Goal: Task Accomplishment & Management: Manage account settings

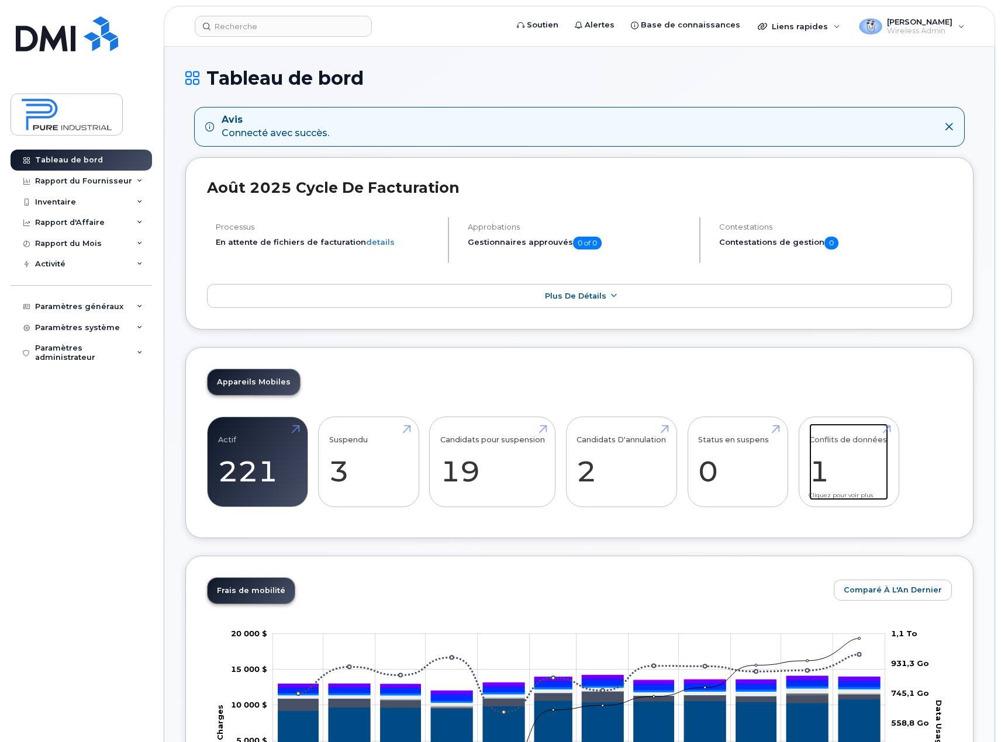
click at [841, 462] on link "Conflits de données 1" at bounding box center [848, 462] width 79 height 77
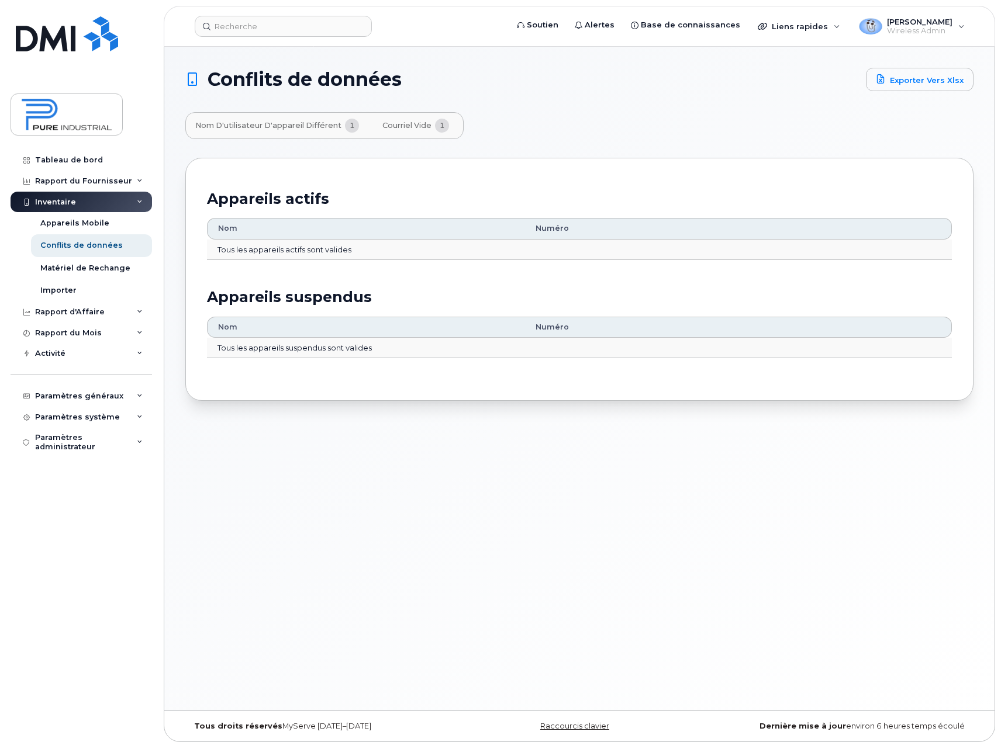
click at [438, 126] on span "1" at bounding box center [442, 126] width 14 height 14
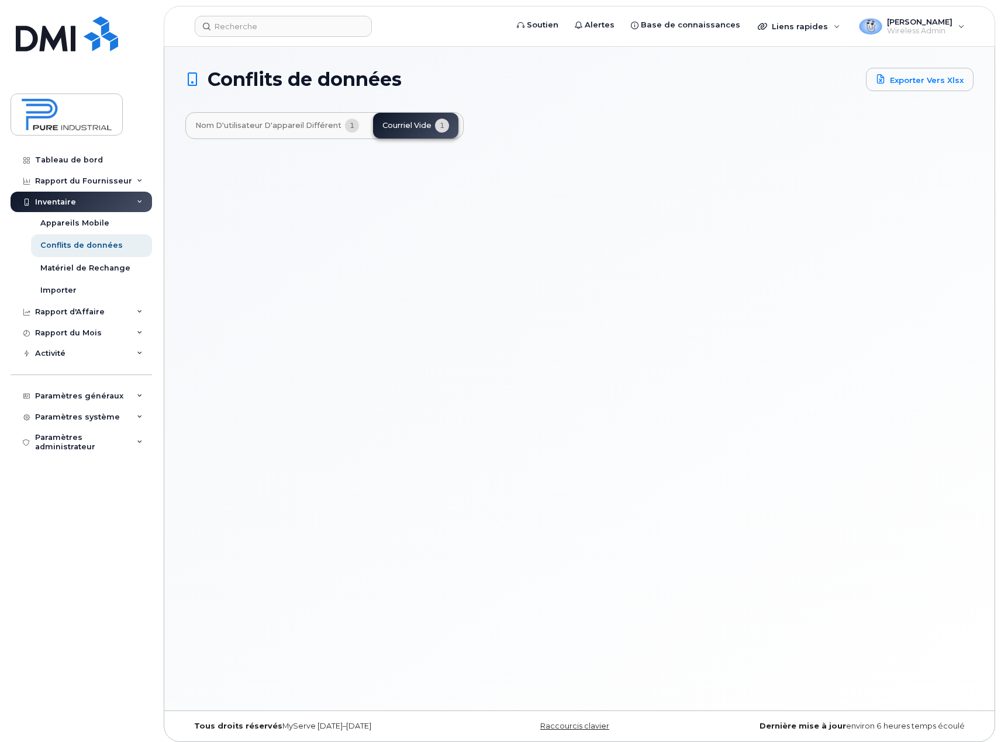
click at [272, 125] on span "Nom d'utilisateur d'appareil différent" at bounding box center [268, 125] width 146 height 9
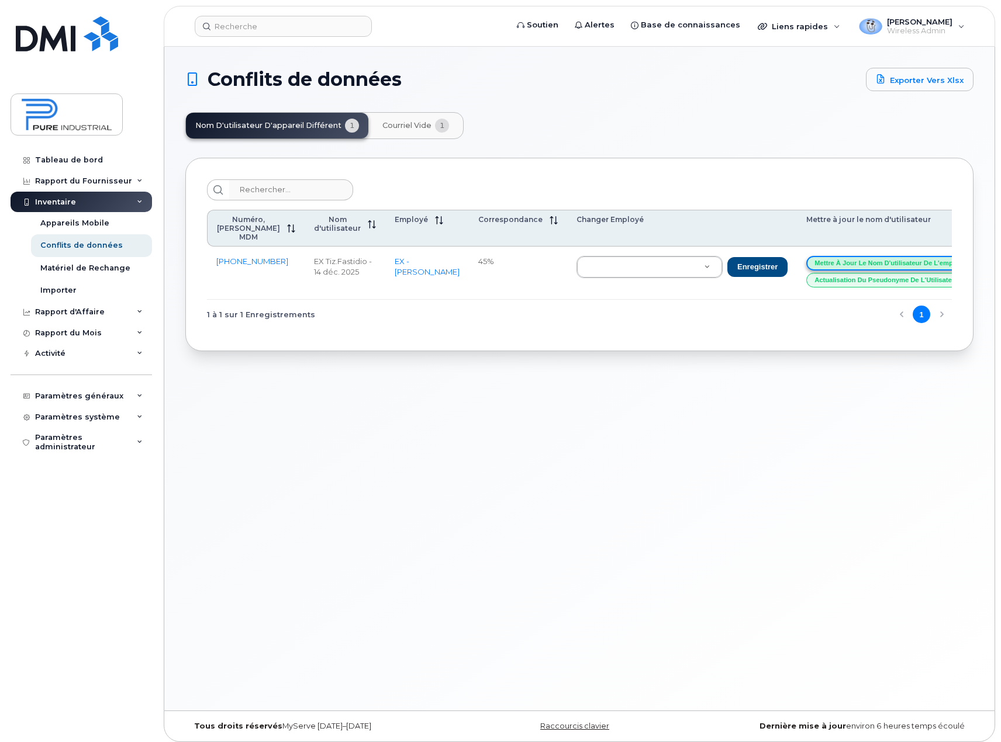
click at [825, 262] on button "Mettre à jour le nom d'utilisateur de l'employé" at bounding box center [890, 263] width 168 height 15
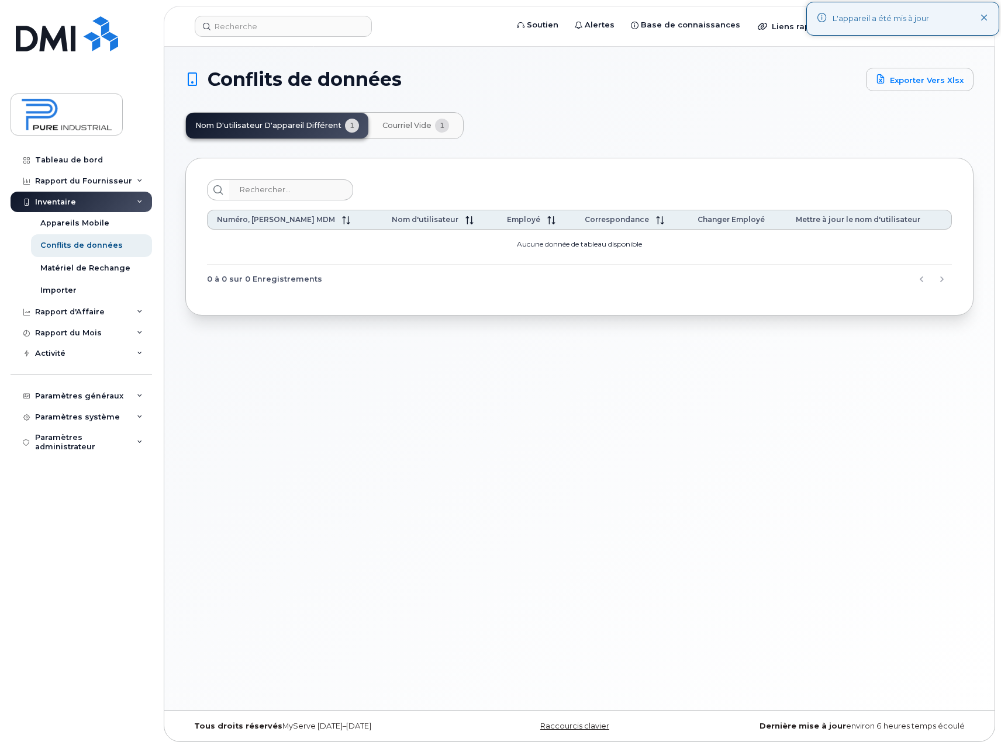
click at [741, 478] on div "Conflits de données Exporter vers Xlsx Nom d'utilisateur d'appareil différent 1…" at bounding box center [579, 379] width 830 height 664
click at [80, 218] on div "Appareils Mobile" at bounding box center [74, 223] width 69 height 11
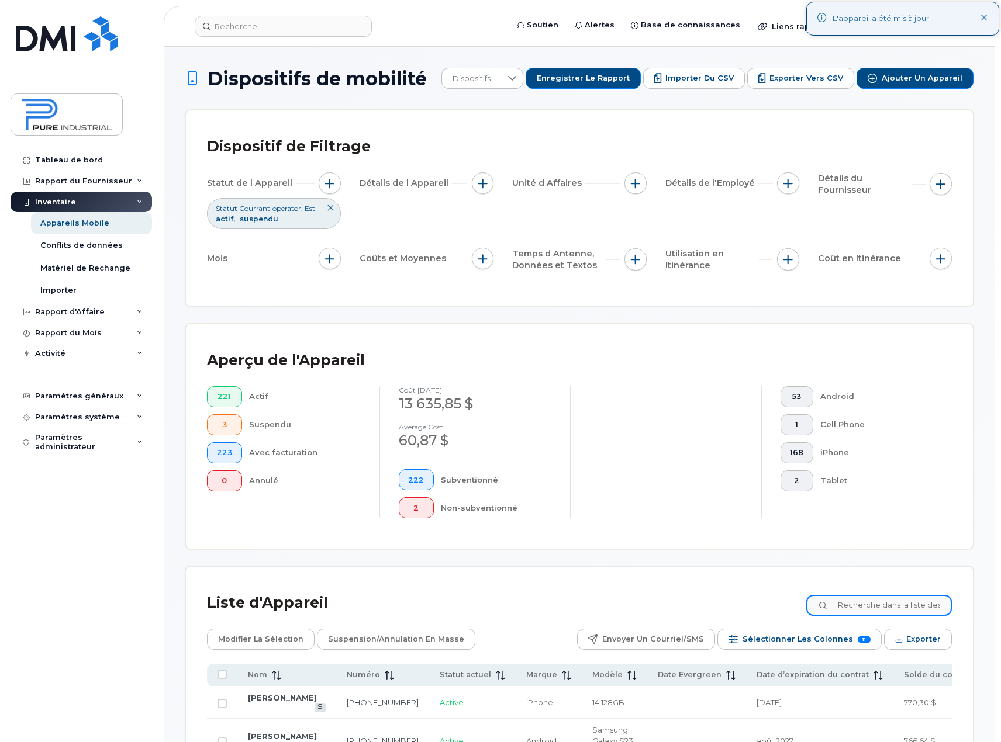
click at [895, 609] on input at bounding box center [879, 605] width 146 height 21
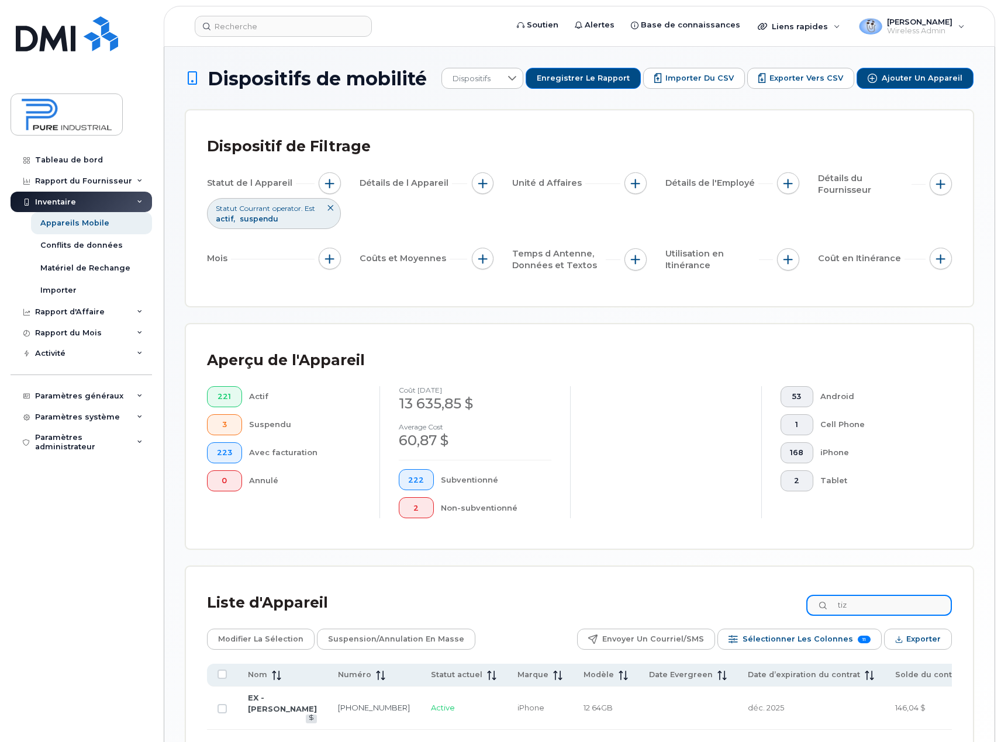
type input "tiz"
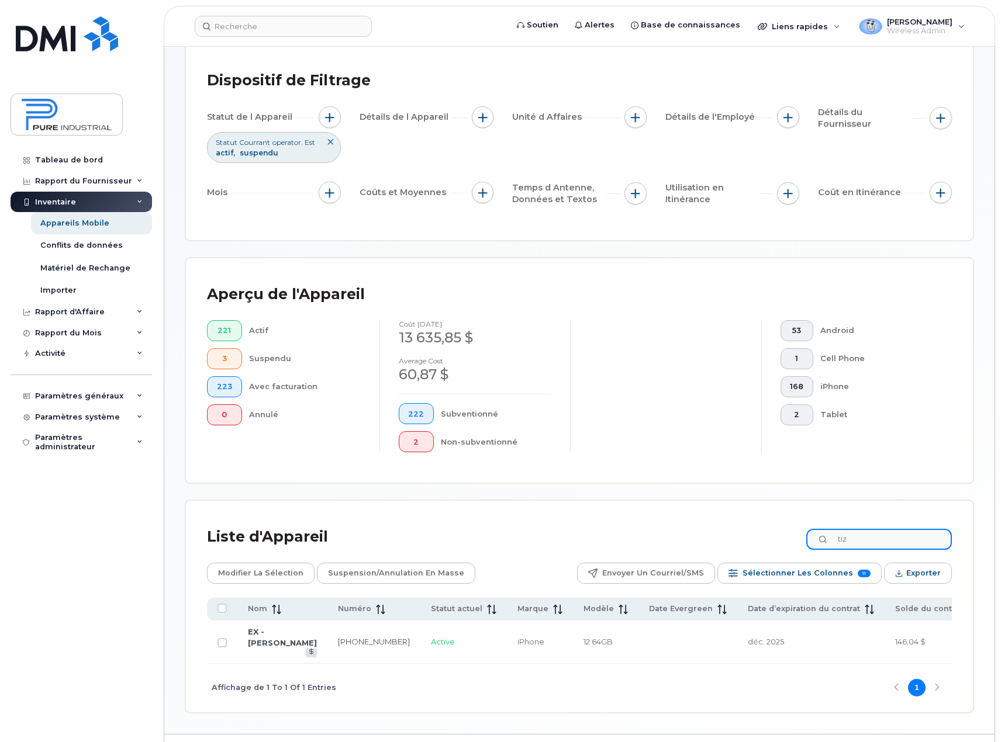
scroll to position [109, 0]
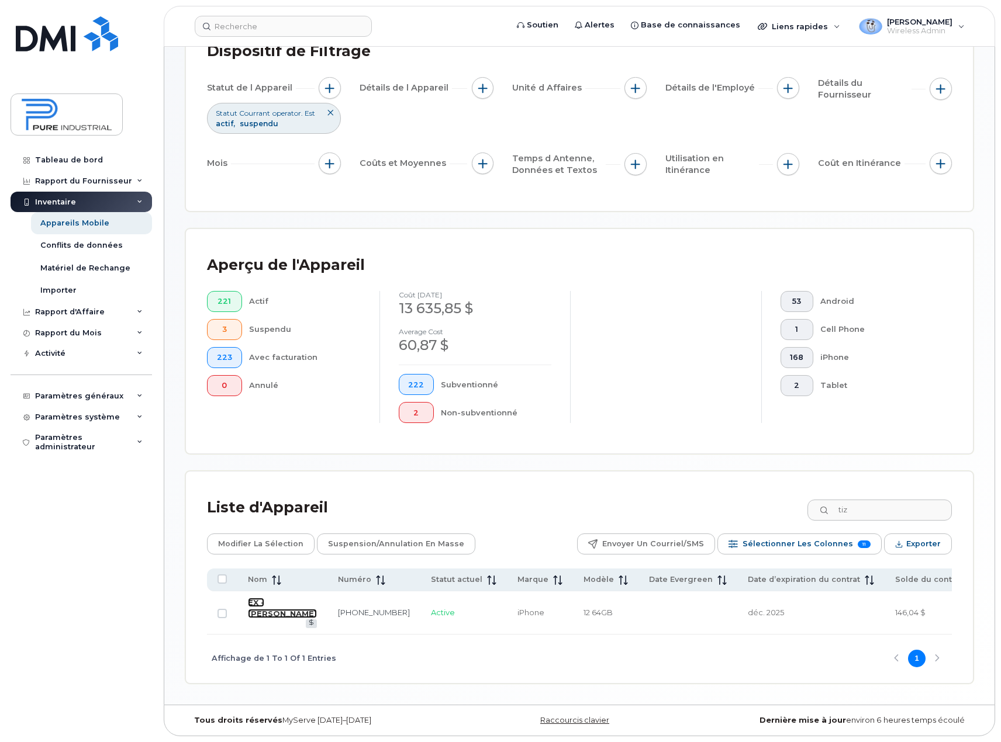
click at [259, 607] on link "EX - Tiziana Fastidio" at bounding box center [282, 608] width 69 height 20
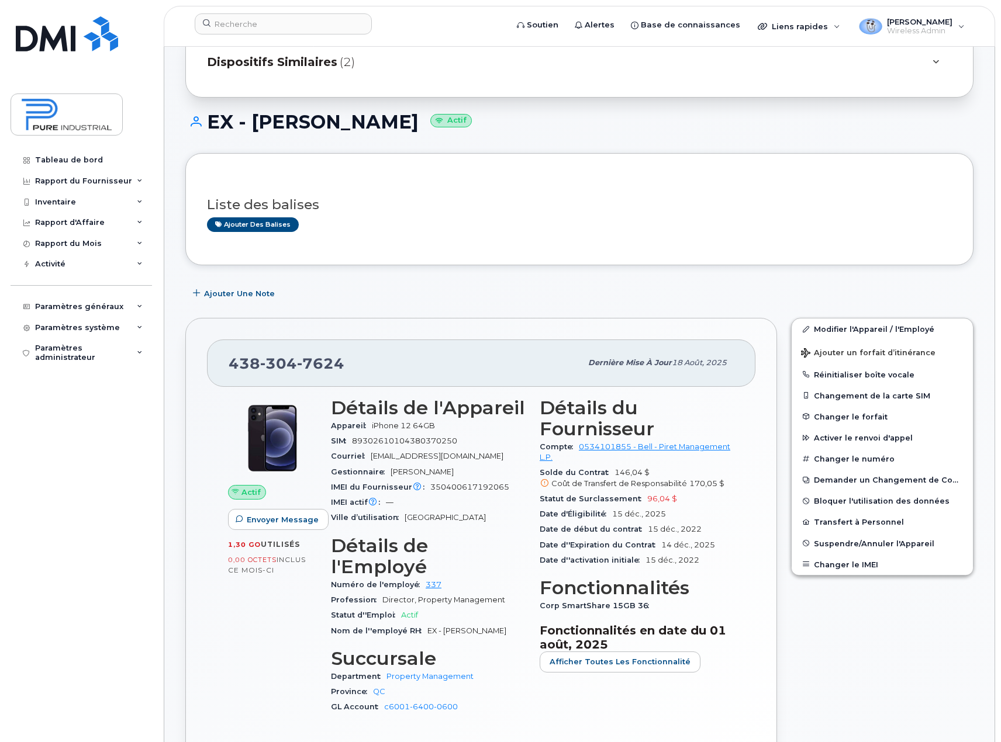
scroll to position [117, 0]
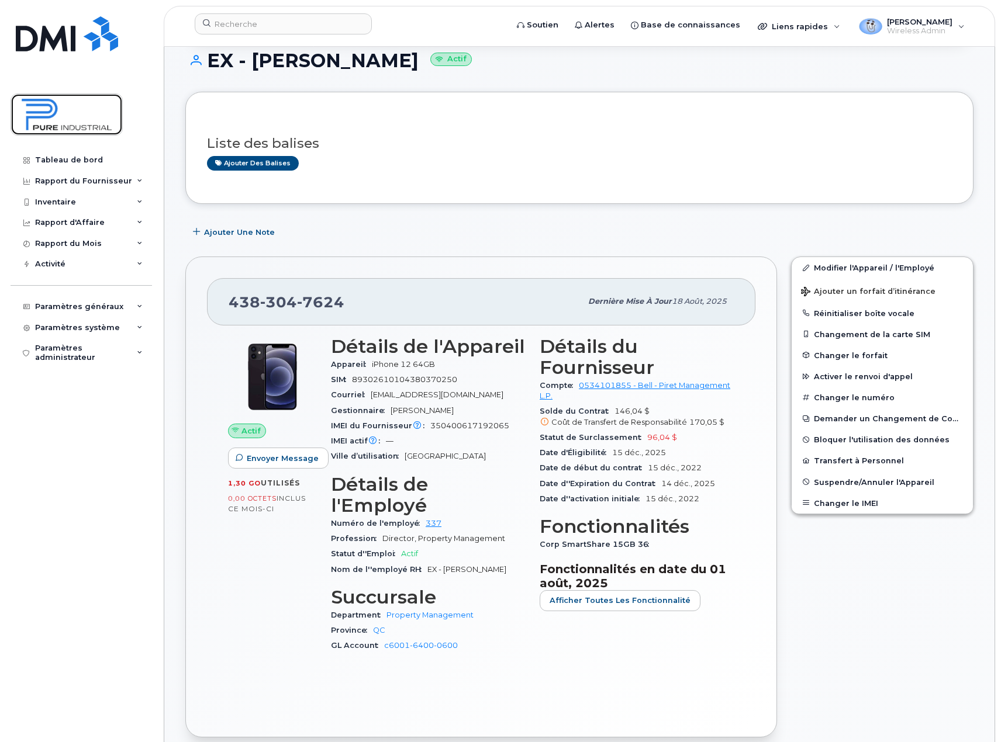
click at [39, 117] on img at bounding box center [67, 115] width 90 height 34
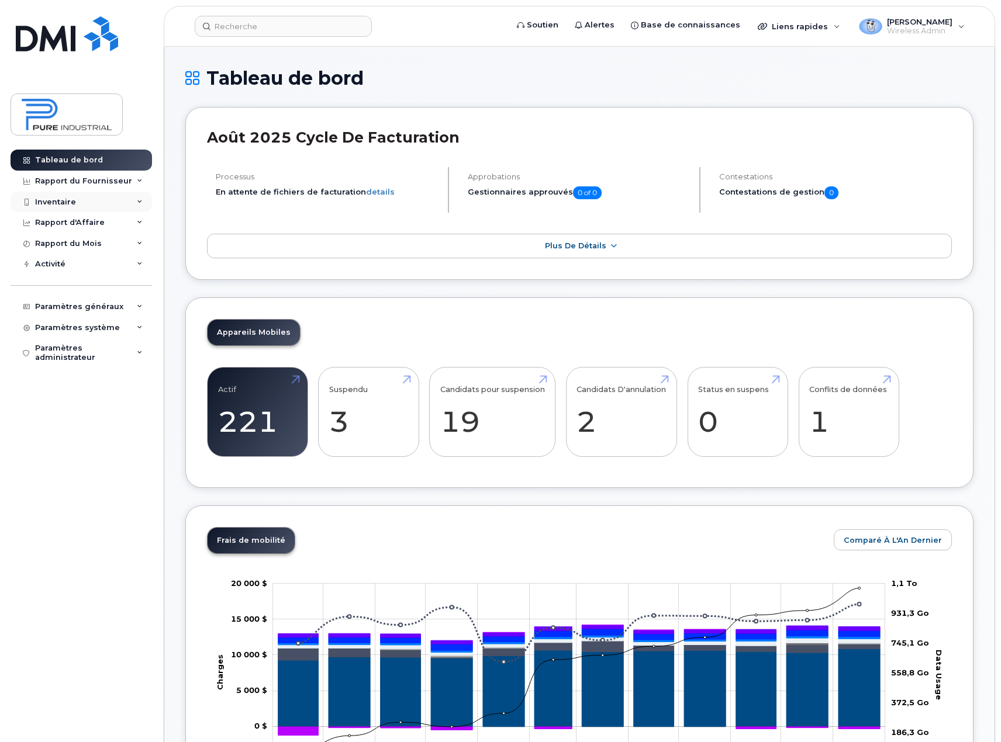
click at [54, 199] on div "Inventaire" at bounding box center [55, 202] width 41 height 9
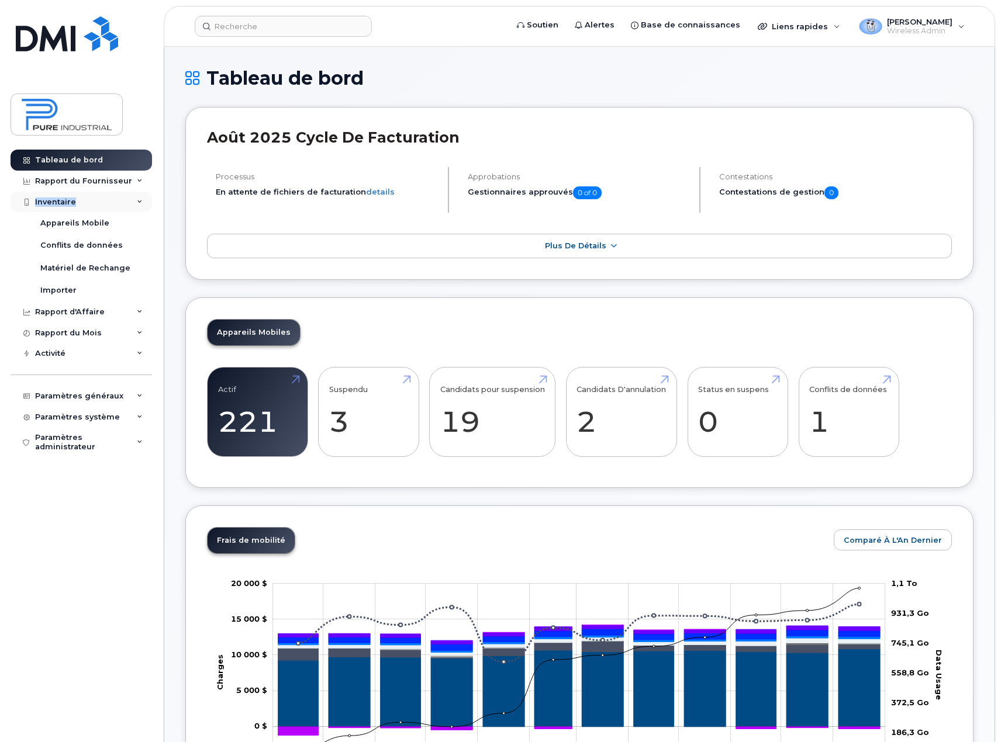
click at [54, 199] on div "Inventaire" at bounding box center [55, 202] width 41 height 9
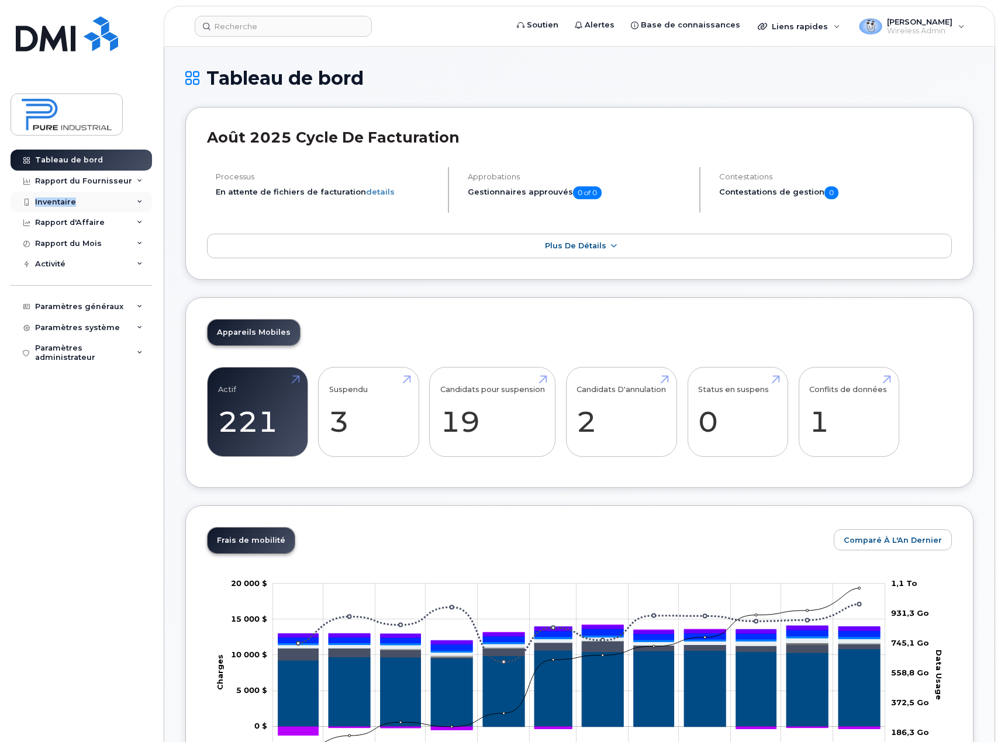
click at [54, 199] on div "Inventaire" at bounding box center [55, 202] width 41 height 9
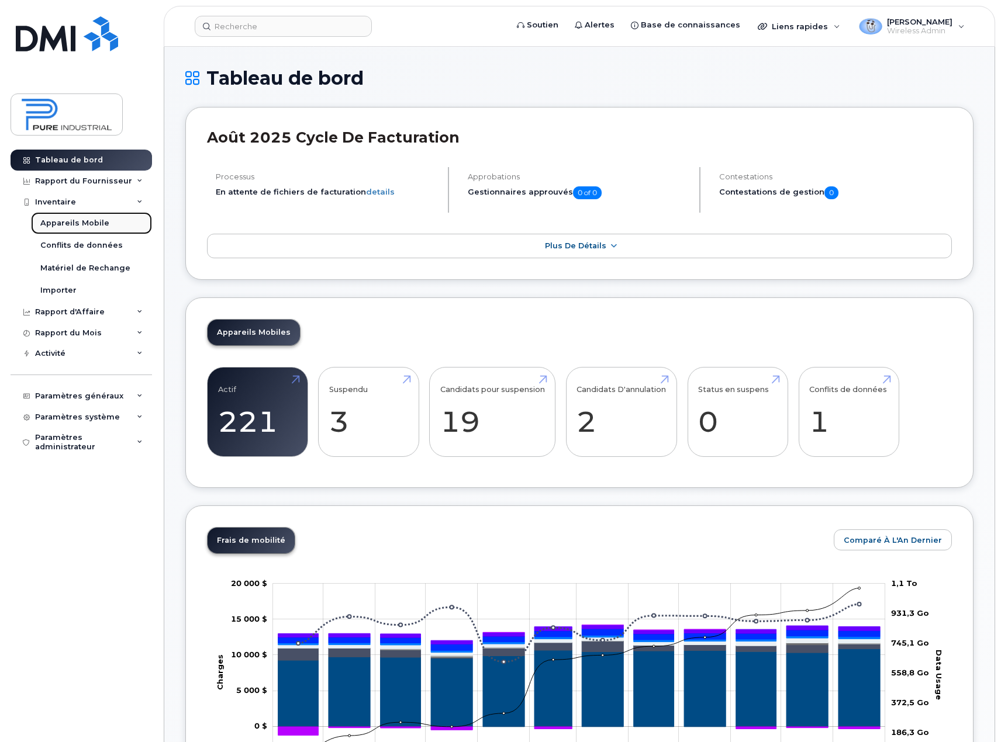
click at [57, 219] on div "Appareils Mobile" at bounding box center [74, 223] width 69 height 11
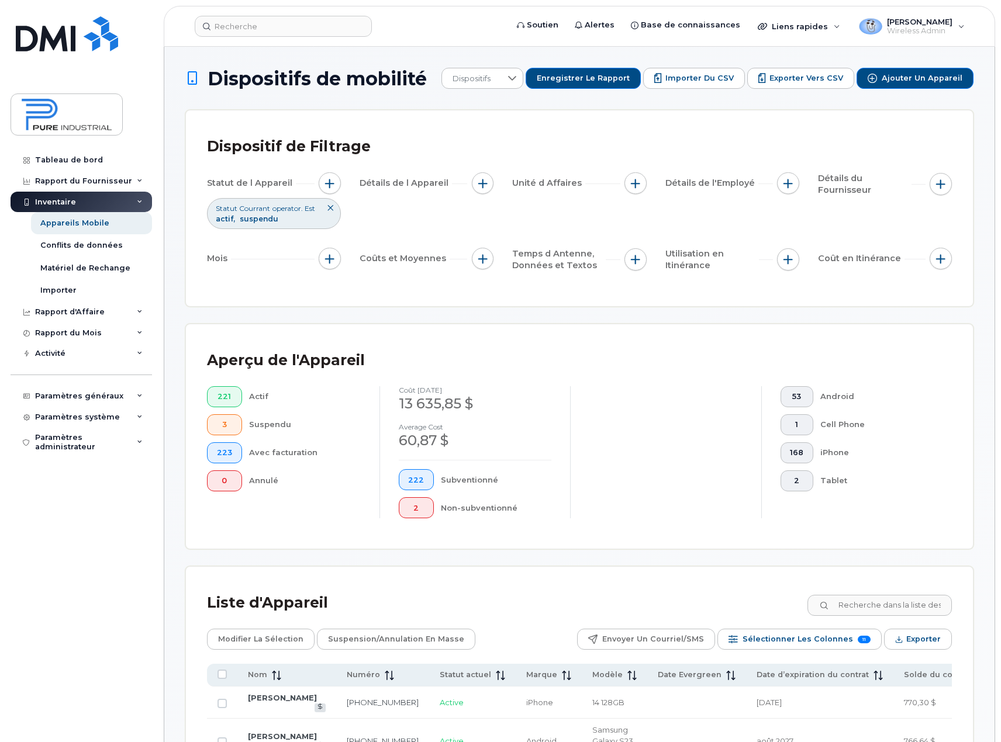
click at [893, 609] on input at bounding box center [879, 605] width 146 height 21
type input "marab"
click at [266, 703] on link "Emanuele Marabella" at bounding box center [282, 697] width 69 height 9
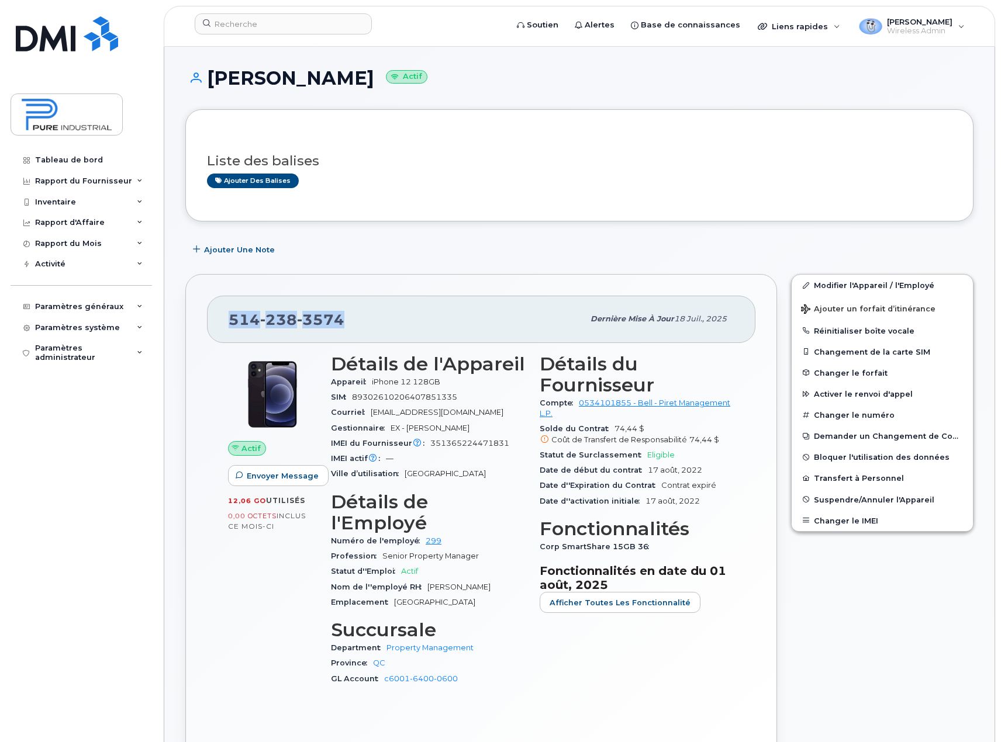
drag, startPoint x: 346, startPoint y: 319, endPoint x: 209, endPoint y: 322, distance: 136.2
click at [209, 322] on div "[PHONE_NUMBER] Dernière mise à jour 18 juil., 2025" at bounding box center [481, 319] width 548 height 47
copy span "[PHONE_NUMBER]"
click at [398, 146] on div "Liste des balises Ajouter des balises" at bounding box center [579, 165] width 745 height 45
drag, startPoint x: 406, startPoint y: 80, endPoint x: 212, endPoint y: 85, distance: 194.1
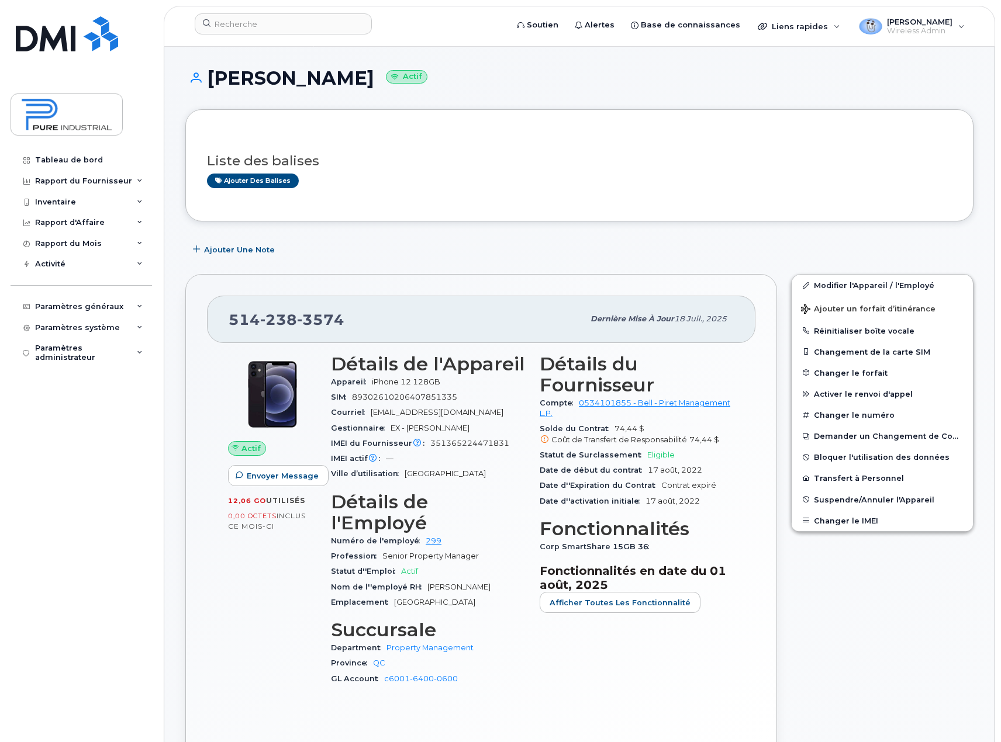
click at [212, 85] on h1 "Emanuele Marabella Actif" at bounding box center [579, 78] width 788 height 20
copy h1 "[PERSON_NAME]"
click at [364, 136] on div "Liste des balises Ajouter des balises" at bounding box center [579, 165] width 745 height 69
click at [874, 282] on link "Modifier l'Appareil / l'Employé" at bounding box center [882, 285] width 181 height 21
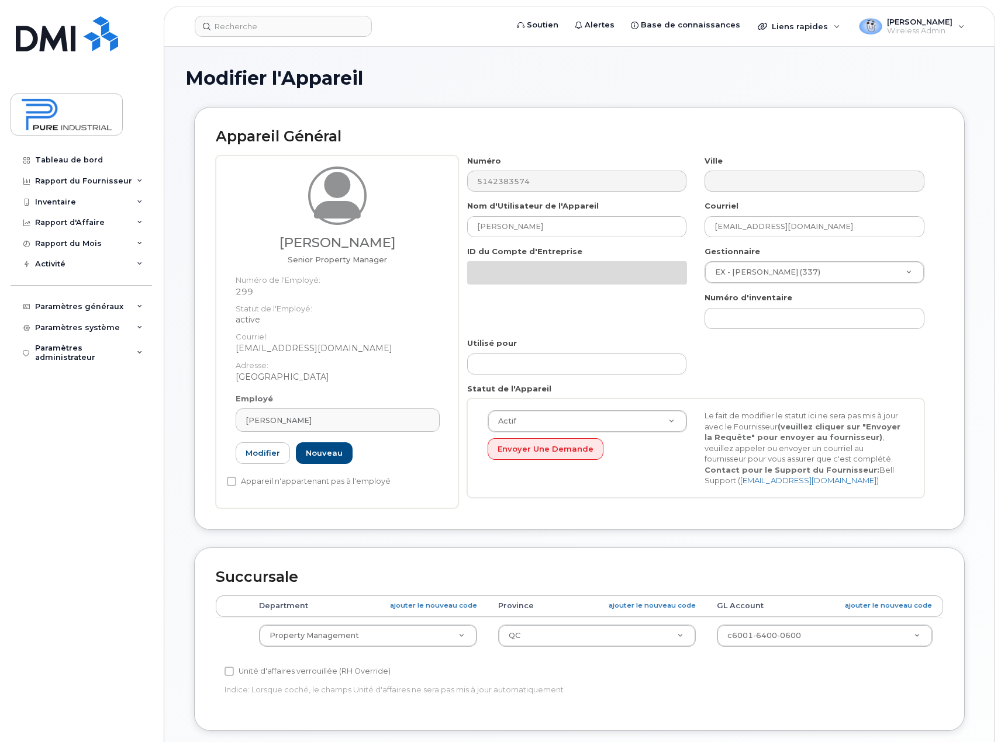
select select "5773520"
select select "5773508"
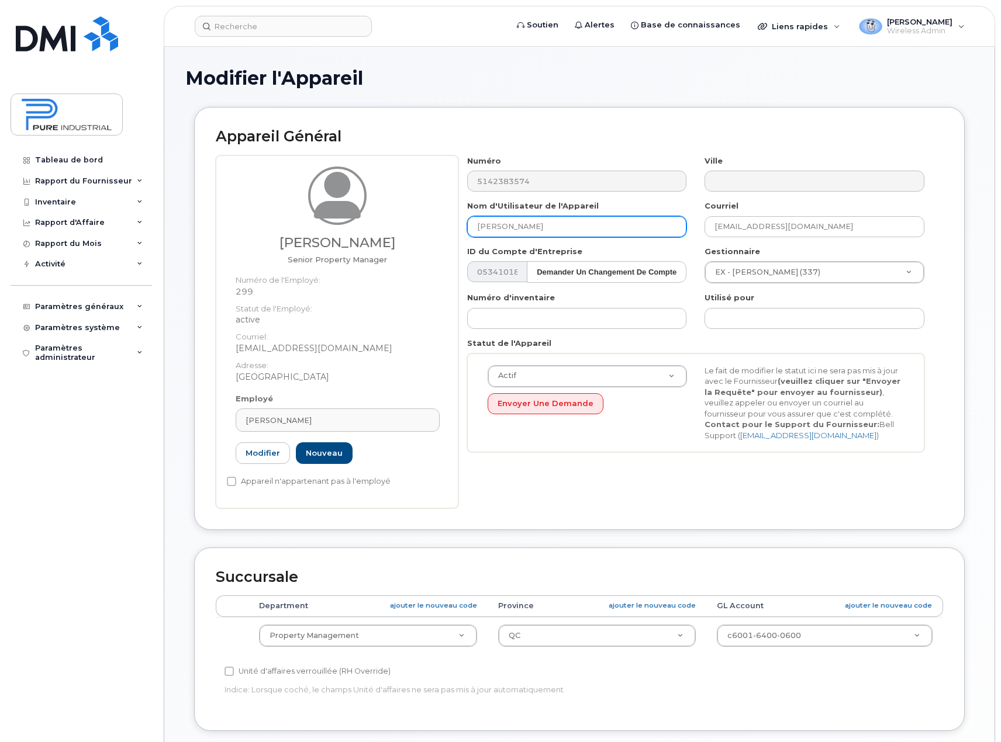
type input "[EMAIL_ADDRESS][DOMAIN_NAME]"
click at [260, 455] on link "Modifier" at bounding box center [263, 454] width 54 height 22
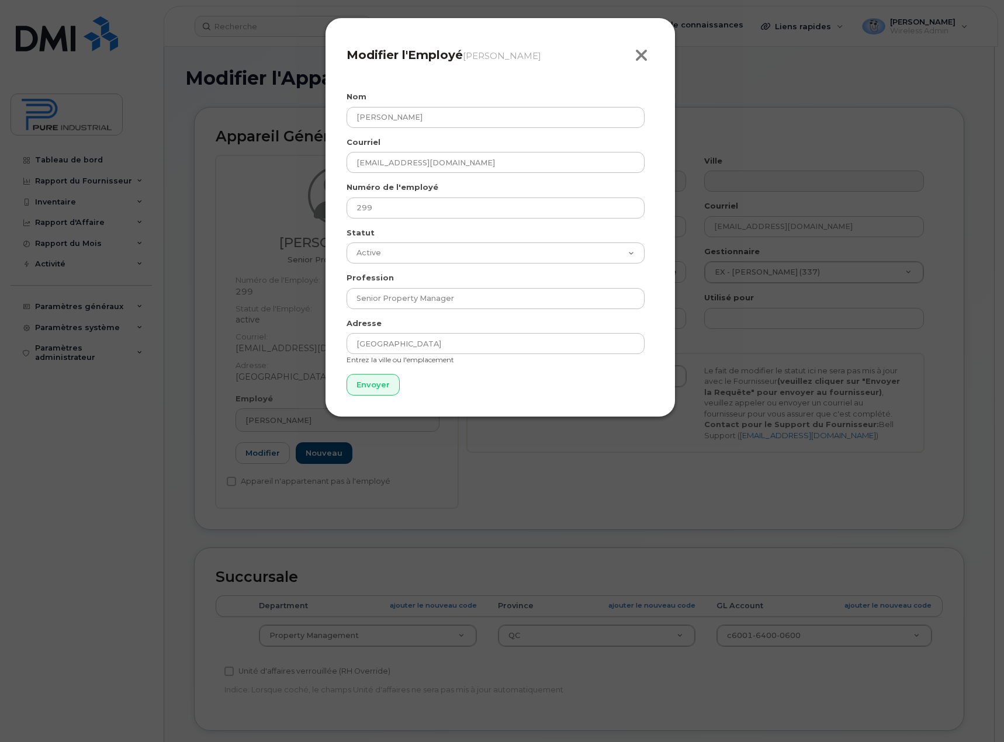
click at [639, 55] on icon "button" at bounding box center [641, 56] width 13 height 18
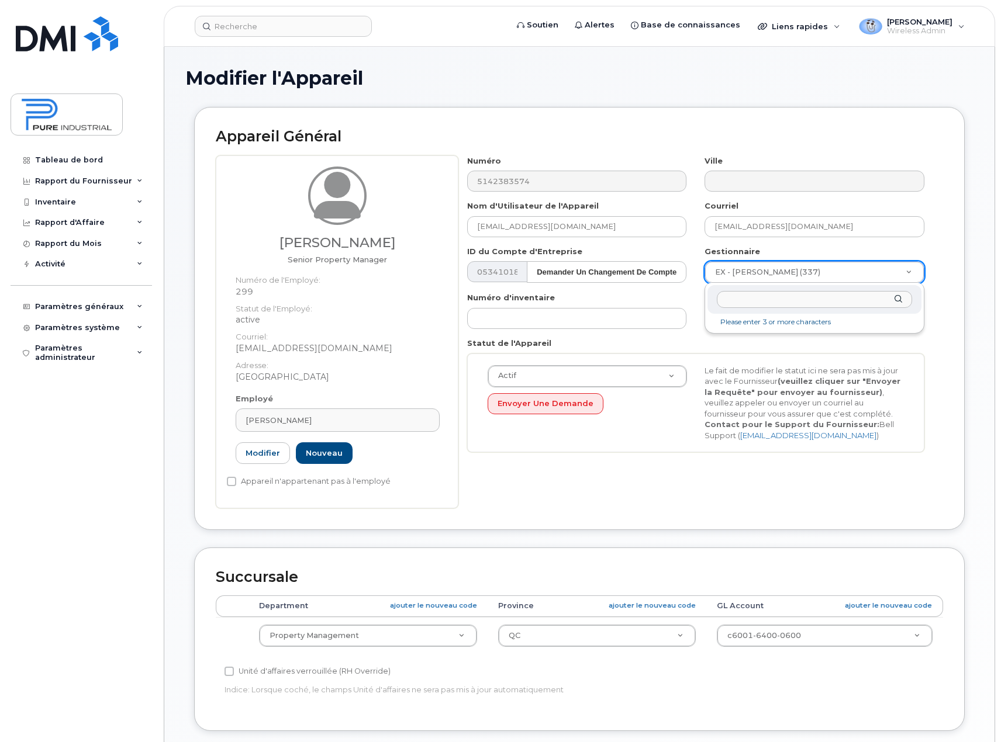
click at [771, 299] on input "text" at bounding box center [814, 299] width 195 height 17
type input "g"
type input "l"
click at [544, 461] on div "Numéro 5142383574 Ville Nom d'Utilisateur de l'Appareil dhogan@pureindustrial.c…" at bounding box center [695, 309] width 475 height 306
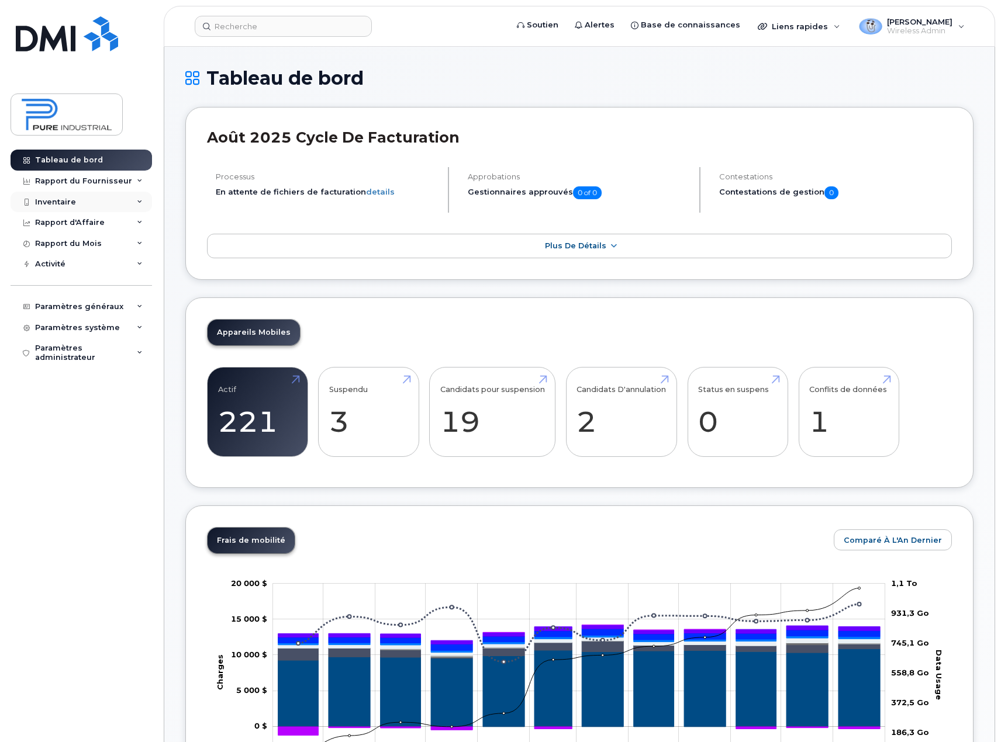
click at [56, 205] on div "Inventaire" at bounding box center [55, 202] width 41 height 9
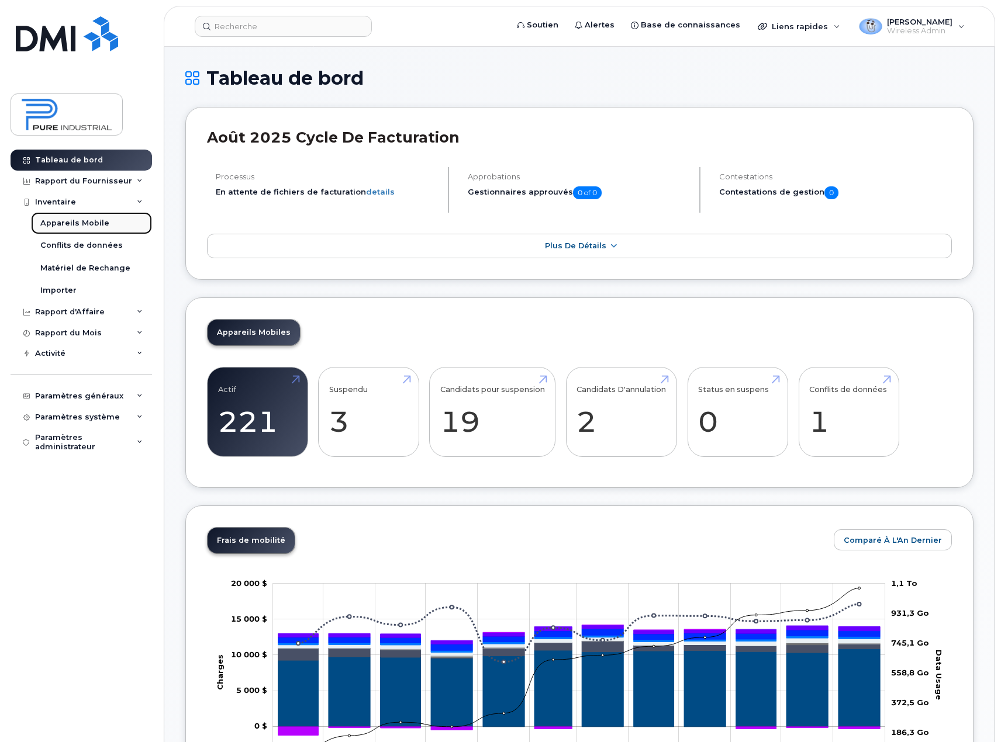
click at [51, 226] on div "Appareils Mobile" at bounding box center [74, 223] width 69 height 11
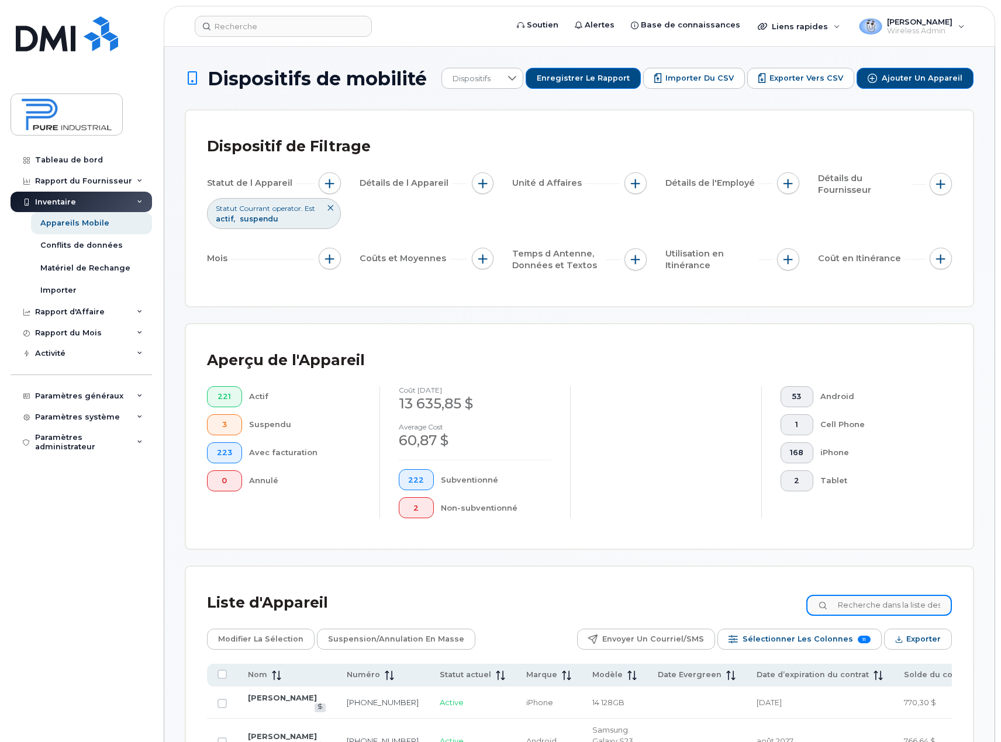
click at [849, 606] on input at bounding box center [879, 605] width 146 height 21
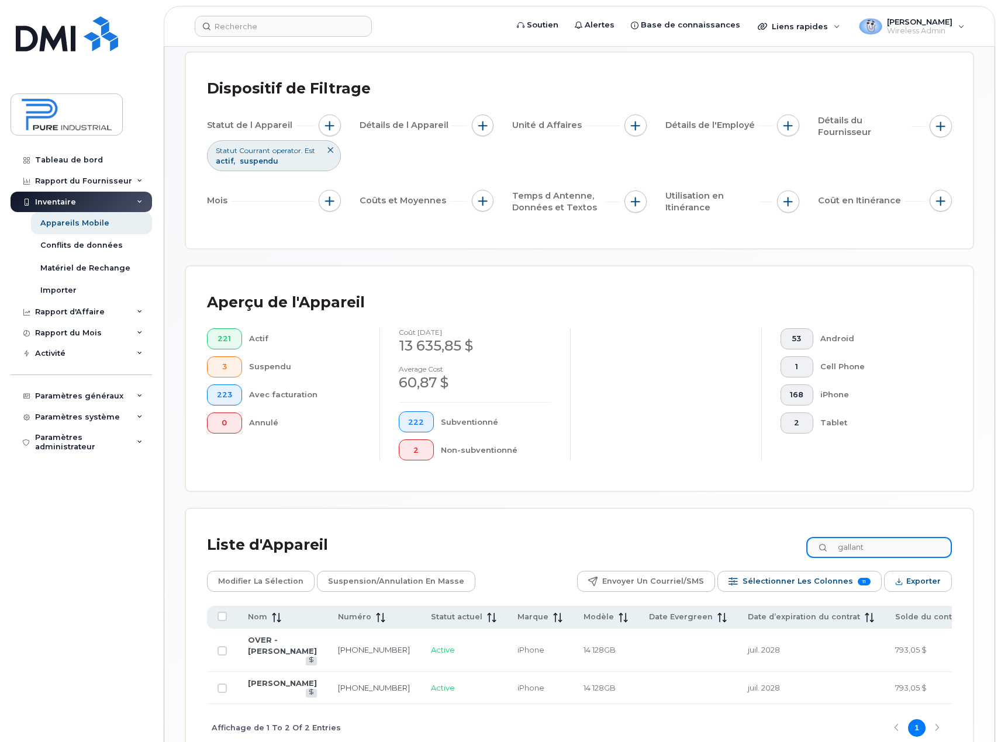
scroll to position [153, 0]
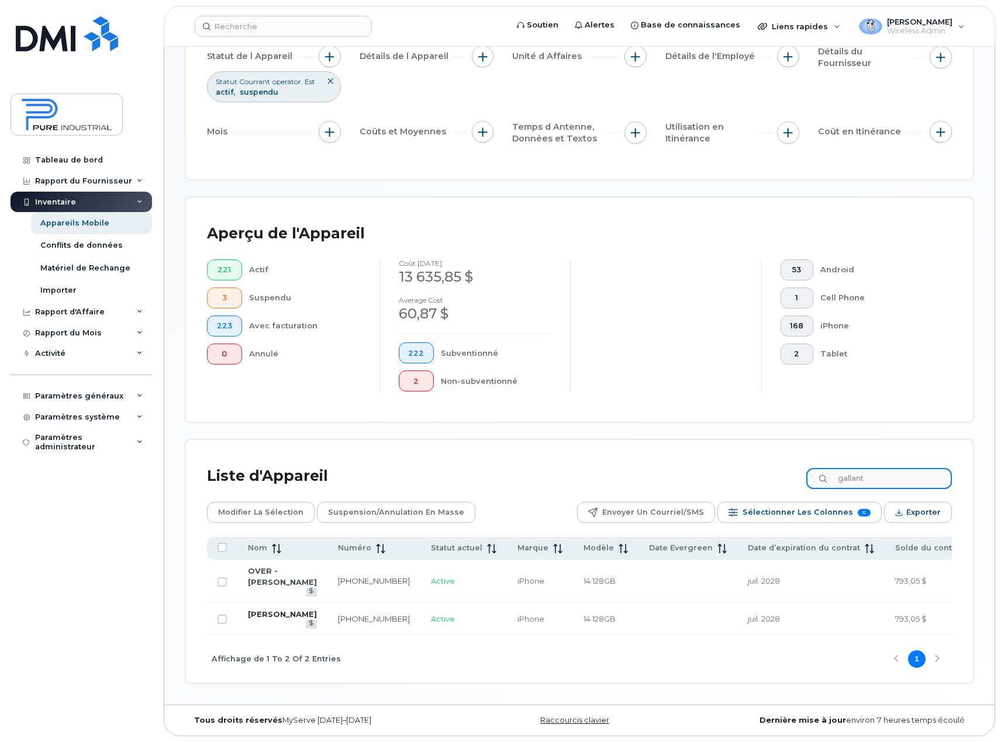
type input "gallant"
click at [260, 610] on link "[PERSON_NAME]" at bounding box center [282, 614] width 69 height 9
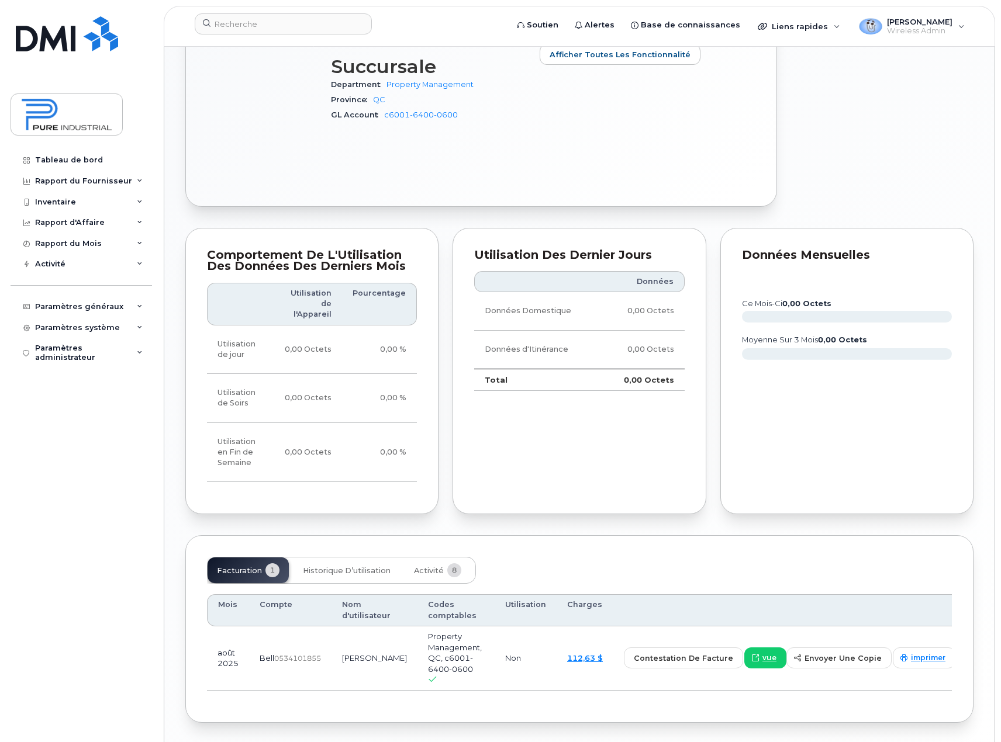
scroll to position [637, 0]
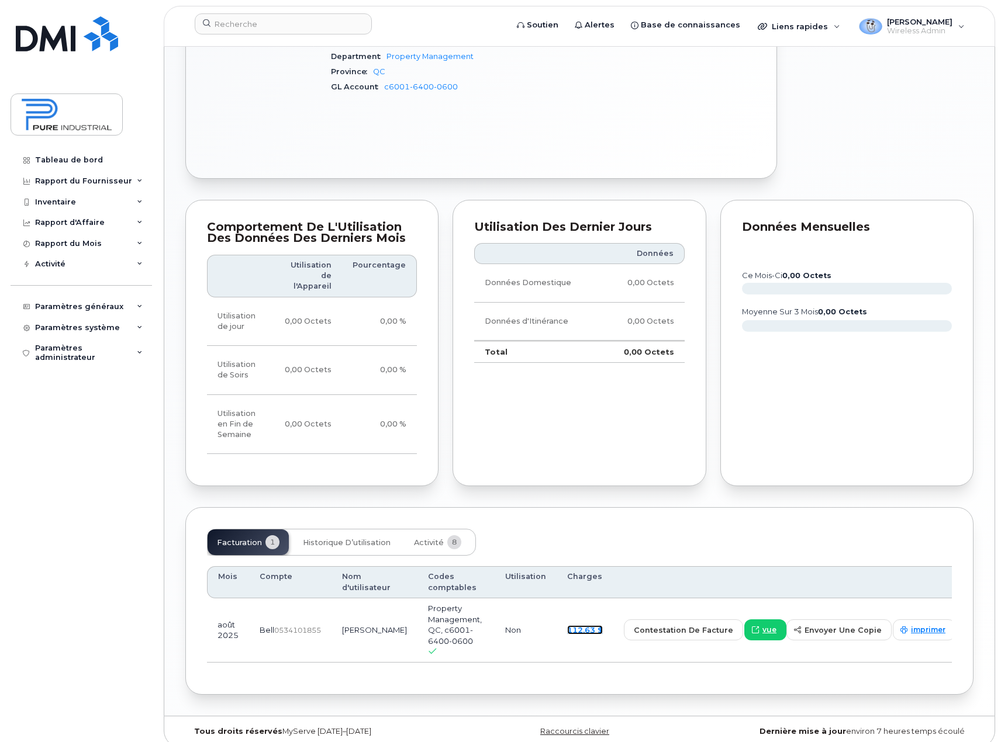
click at [590, 626] on link "112,63 $" at bounding box center [585, 630] width 36 height 9
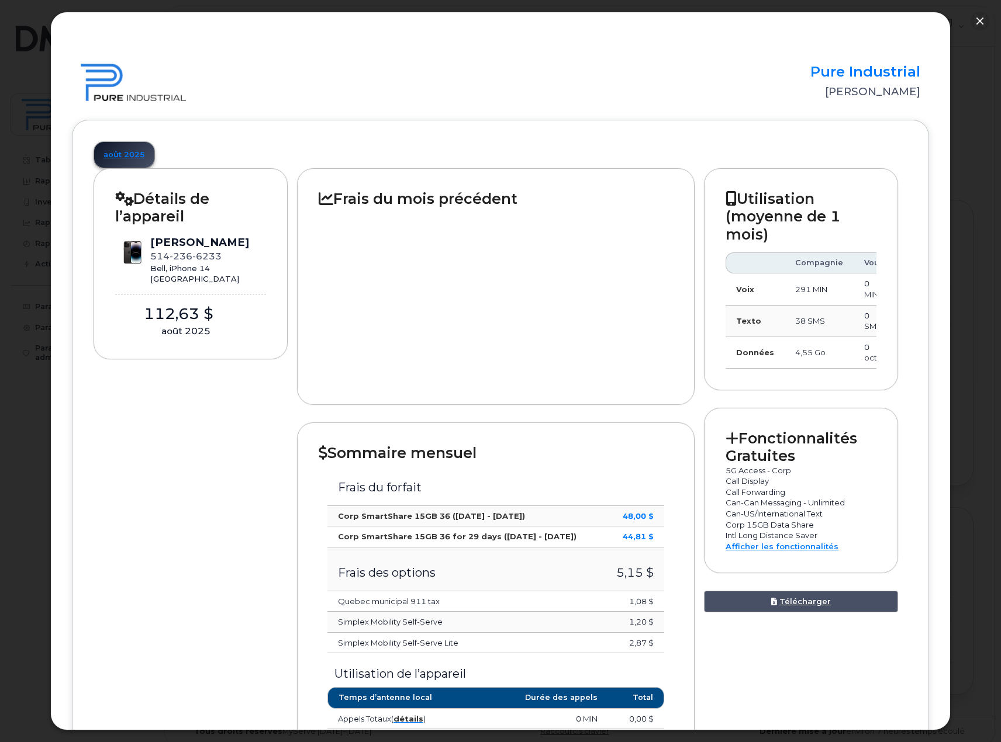
scroll to position [286, 0]
click at [981, 19] on button "button" at bounding box center [979, 21] width 19 height 19
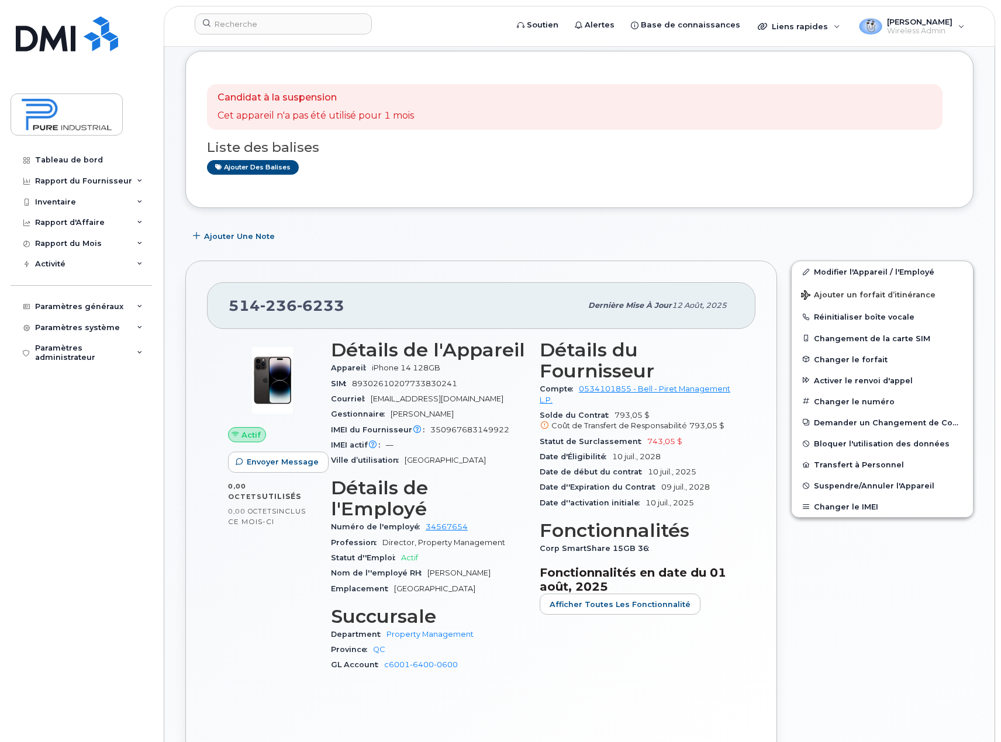
scroll to position [0, 0]
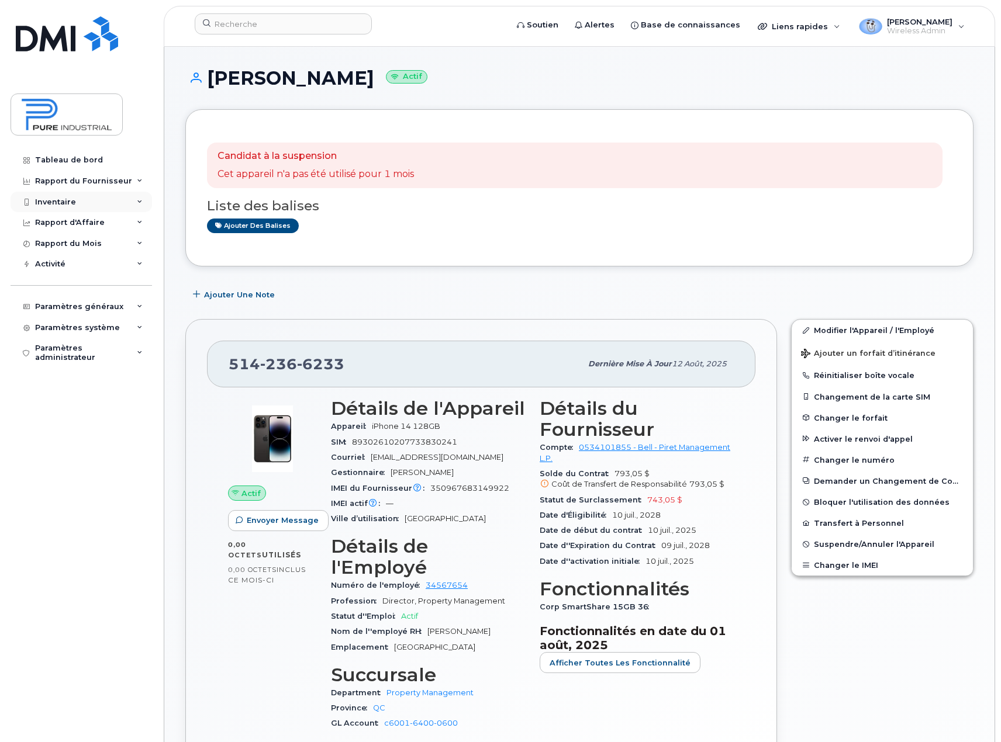
click at [67, 203] on div "Inventaire" at bounding box center [55, 202] width 41 height 9
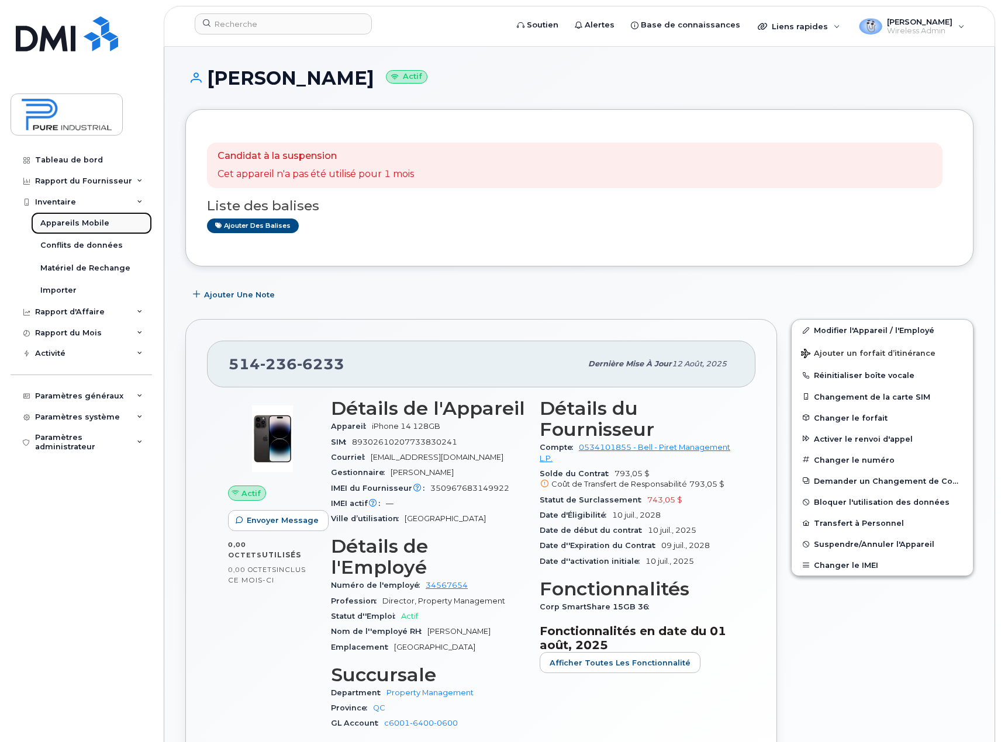
click at [67, 225] on div "Appareils Mobile" at bounding box center [74, 223] width 69 height 11
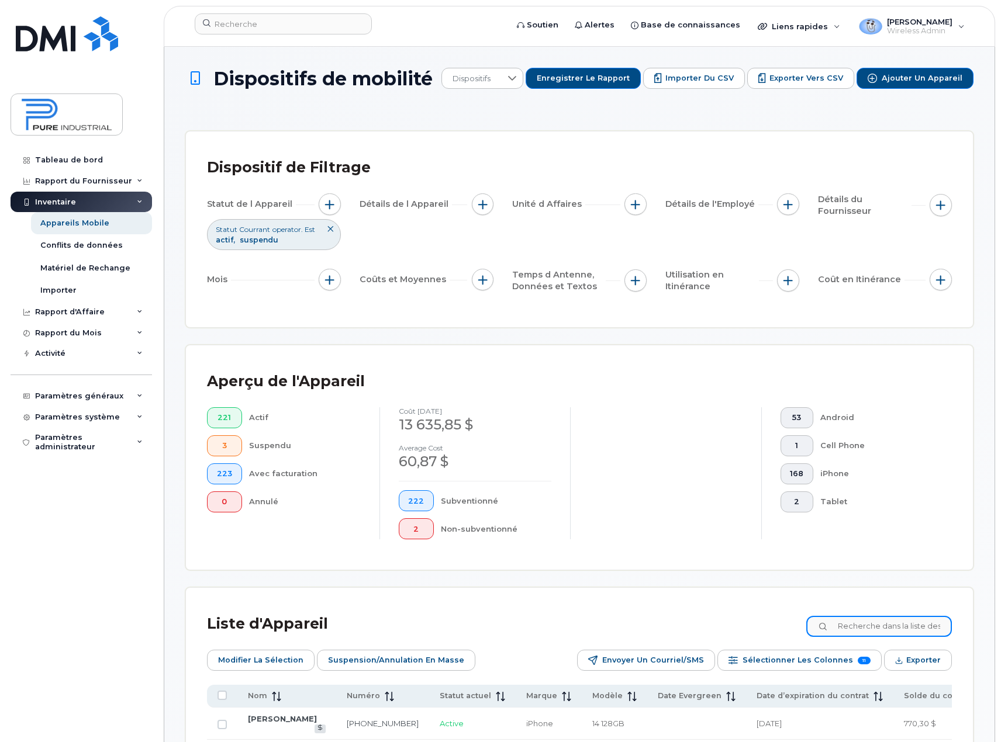
click at [838, 635] on input at bounding box center [879, 626] width 146 height 21
click at [888, 621] on input at bounding box center [879, 626] width 146 height 21
type input "lemay"
drag, startPoint x: 876, startPoint y: 626, endPoint x: 799, endPoint y: 632, distance: 76.8
click at [799, 632] on div "Liste d'Appareil lemay" at bounding box center [579, 624] width 745 height 30
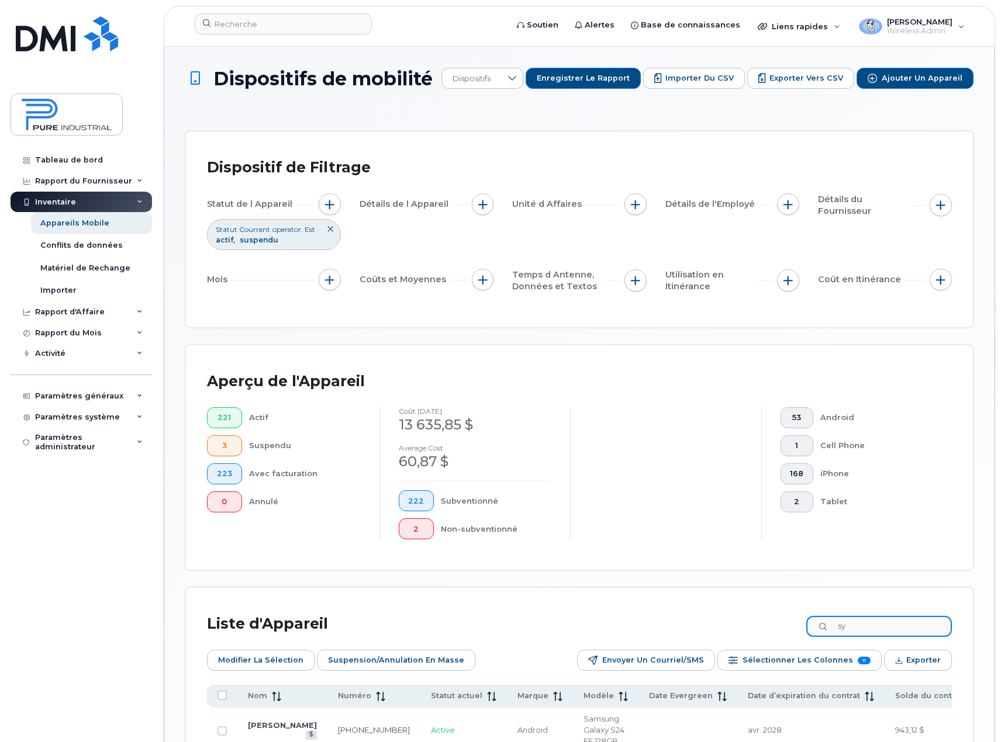
type input "sy"
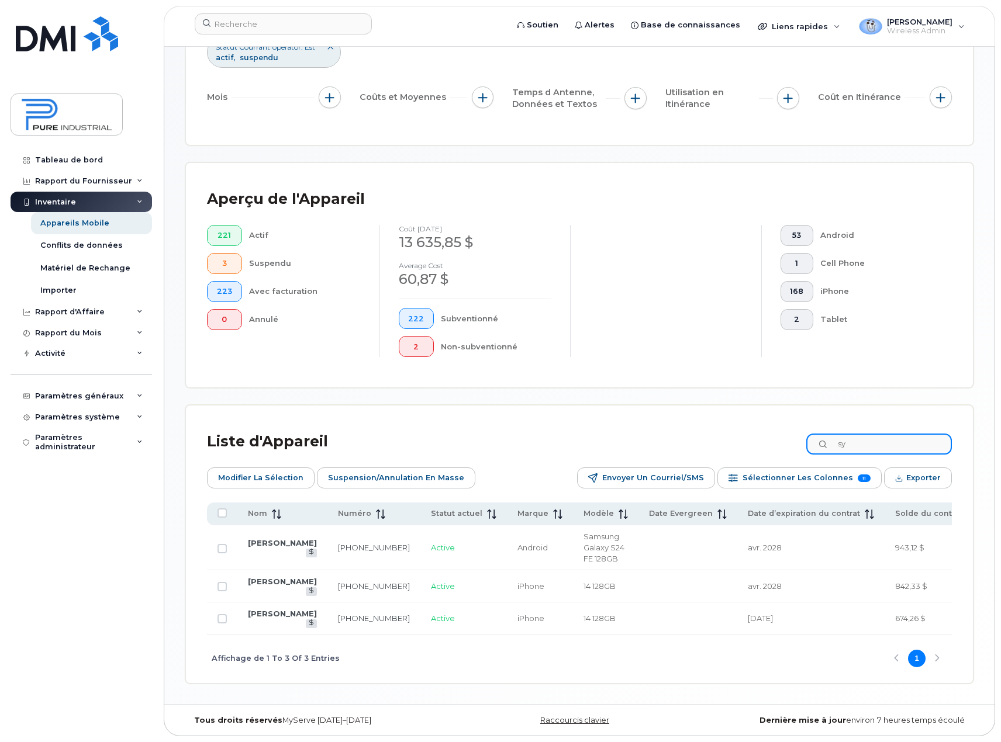
scroll to position [198, 0]
click at [260, 577] on link "Gaye Sy" at bounding box center [282, 581] width 69 height 9
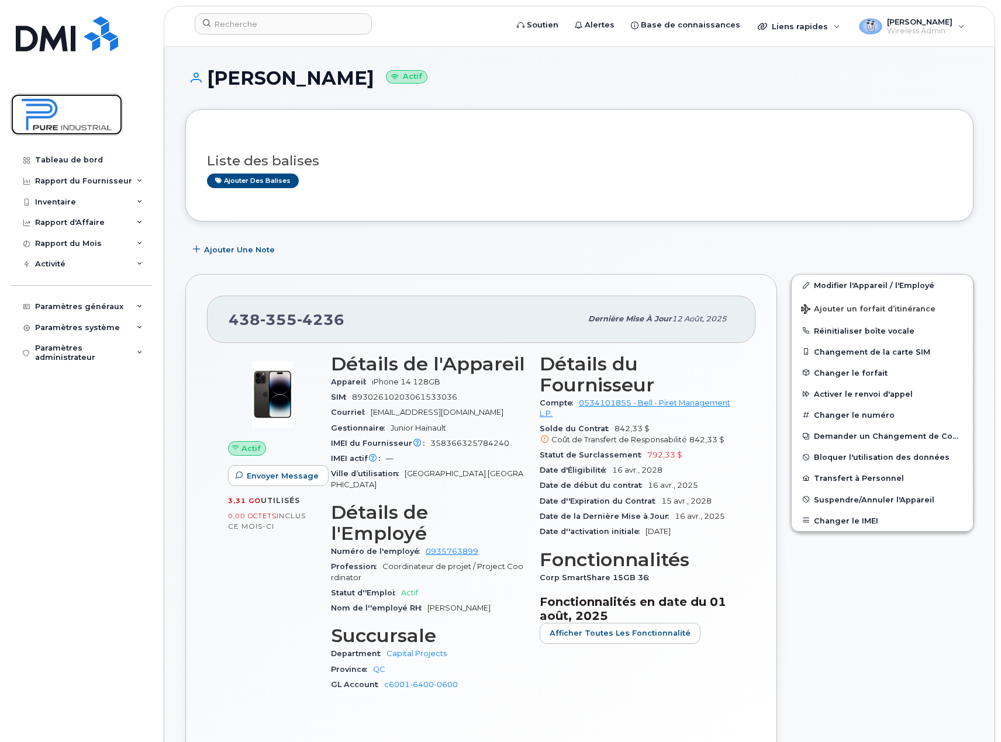
click at [67, 119] on img at bounding box center [67, 115] width 90 height 34
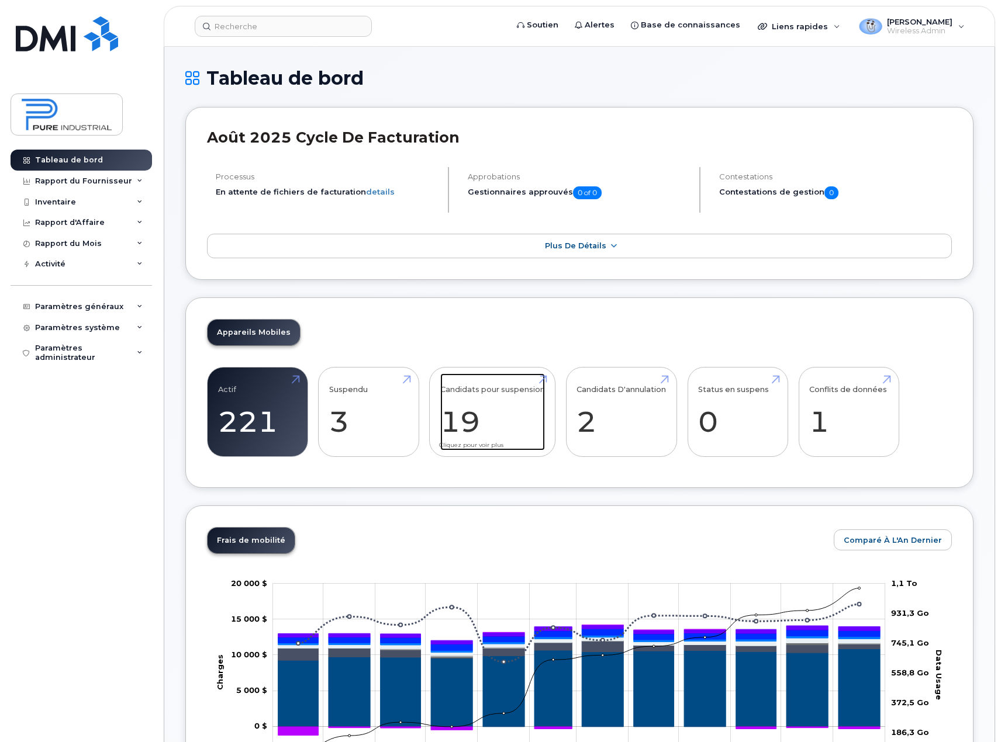
click at [508, 405] on link "Candidats pour suspension 19" at bounding box center [492, 412] width 105 height 77
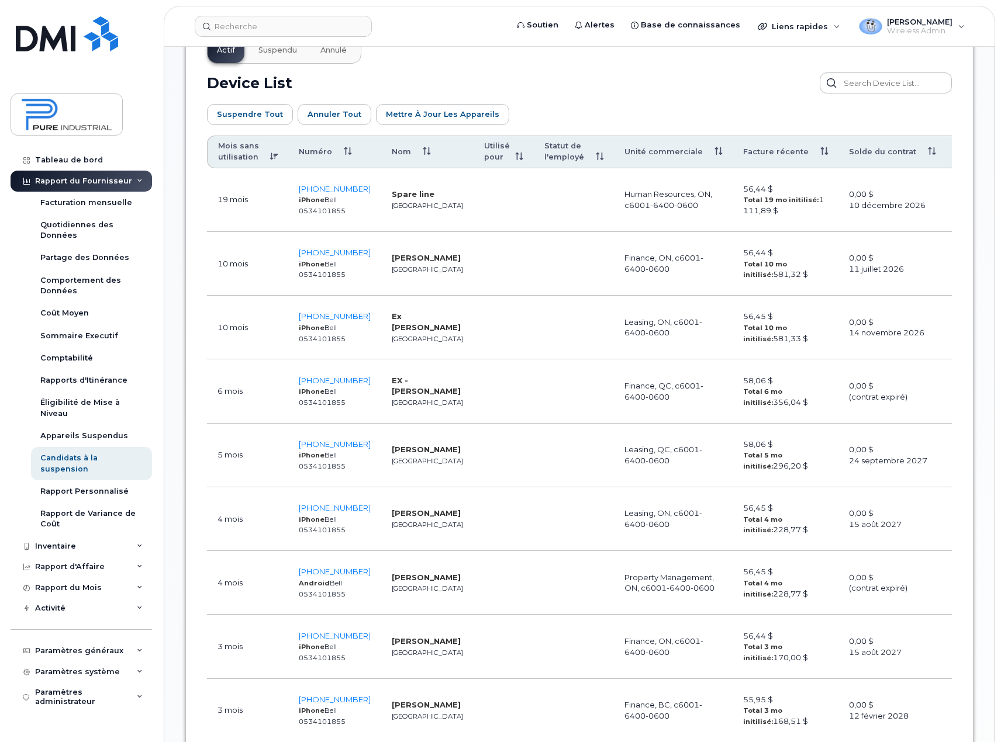
scroll to position [585, 0]
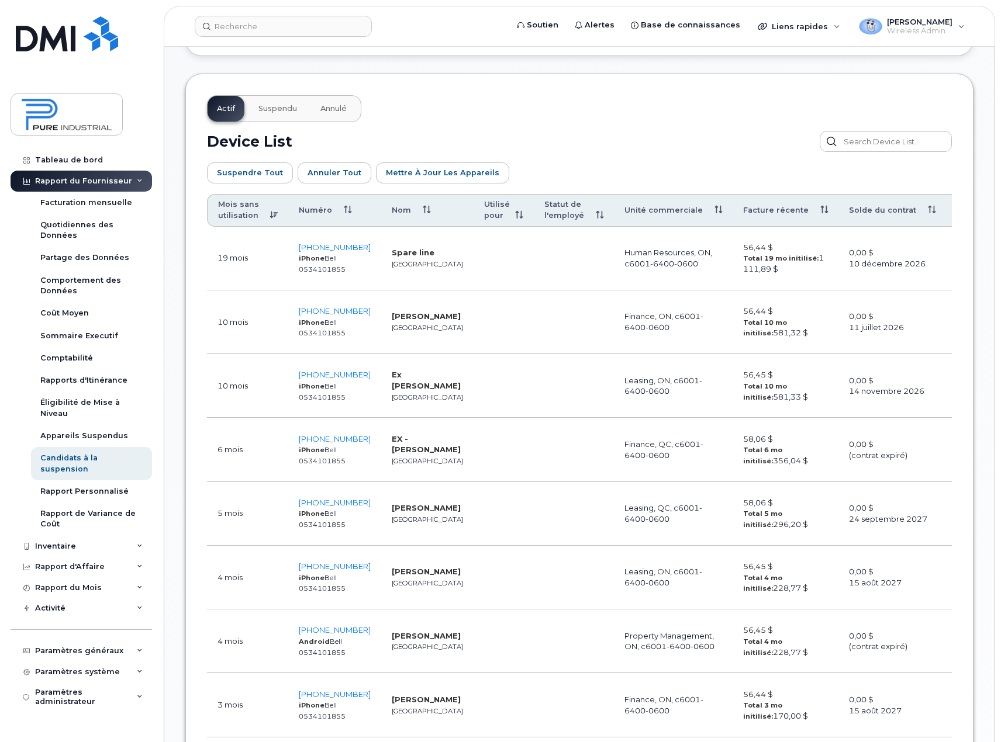
click at [271, 109] on span "Suspendu" at bounding box center [277, 108] width 39 height 9
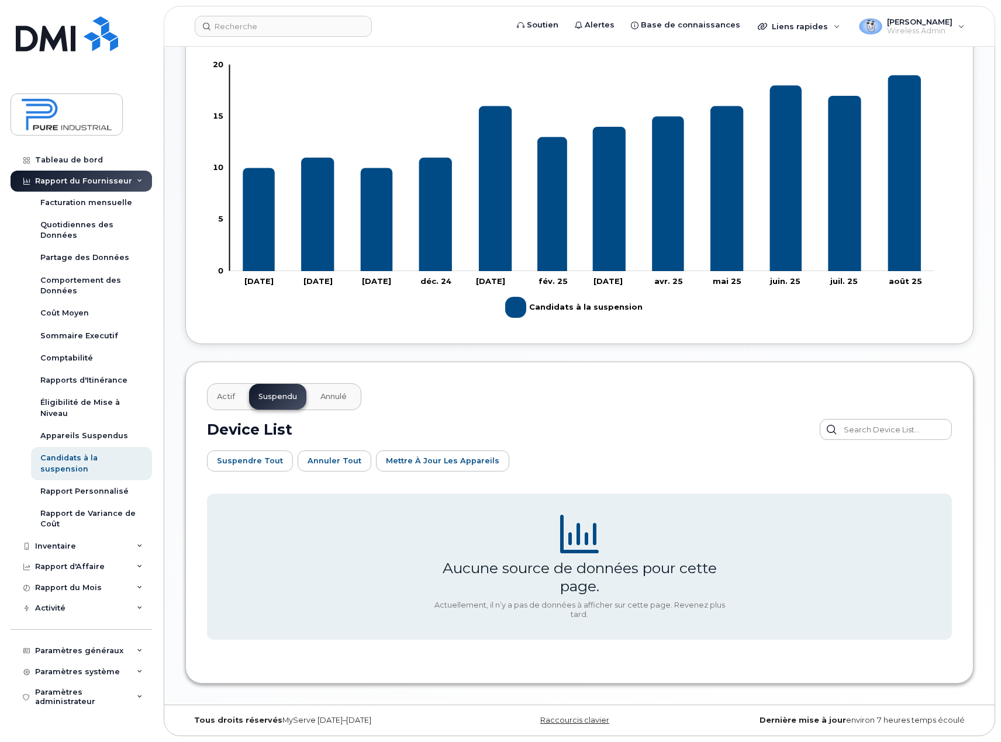
click at [333, 398] on span "Annulé" at bounding box center [333, 396] width 26 height 9
click at [279, 399] on span "Suspendu" at bounding box center [277, 396] width 39 height 9
click at [224, 396] on span "Actif" at bounding box center [226, 396] width 18 height 9
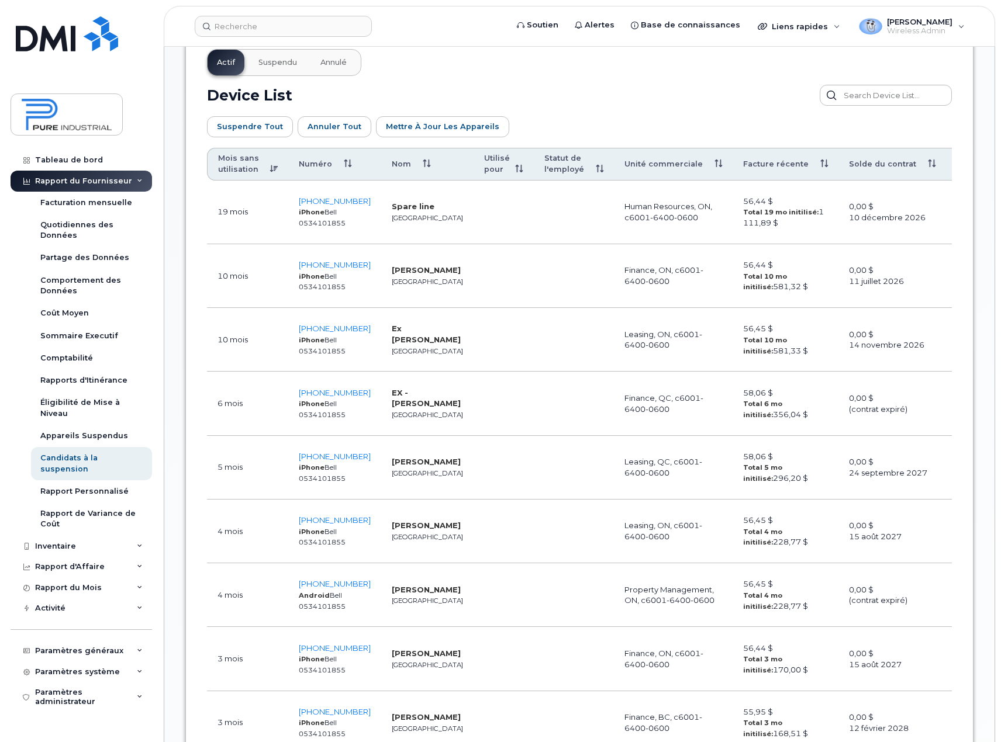
scroll to position [647, 0]
